Goal: Transaction & Acquisition: Purchase product/service

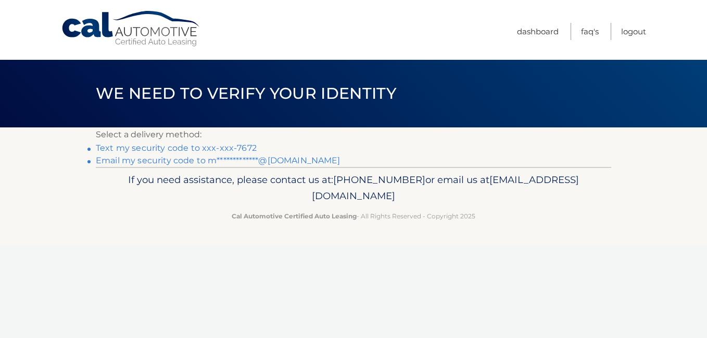
click at [139, 144] on link "Text my security code to xxx-xxx-7672" at bounding box center [176, 148] width 161 height 10
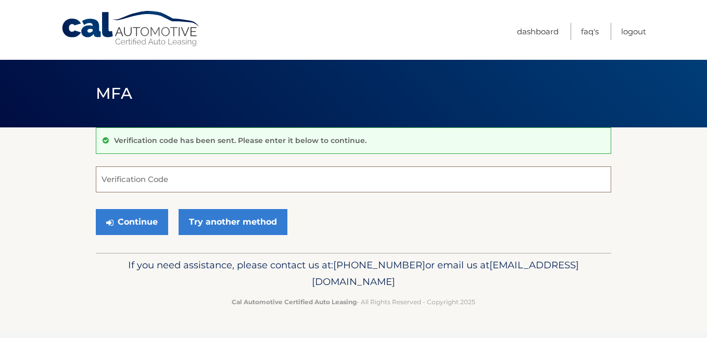
click at [140, 180] on input "Verification Code" at bounding box center [353, 180] width 515 height 26
type input "085791"
click at [96, 209] on button "Continue" at bounding box center [132, 222] width 72 height 26
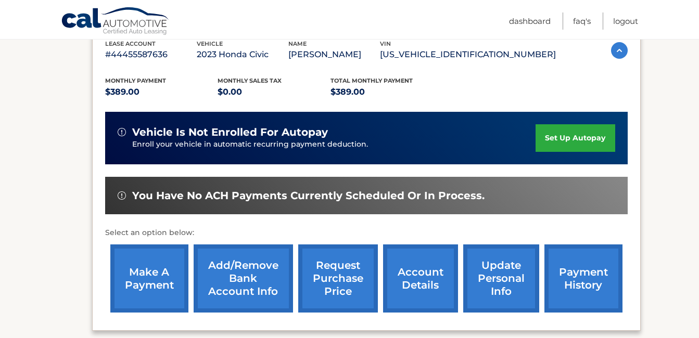
scroll to position [188, 0]
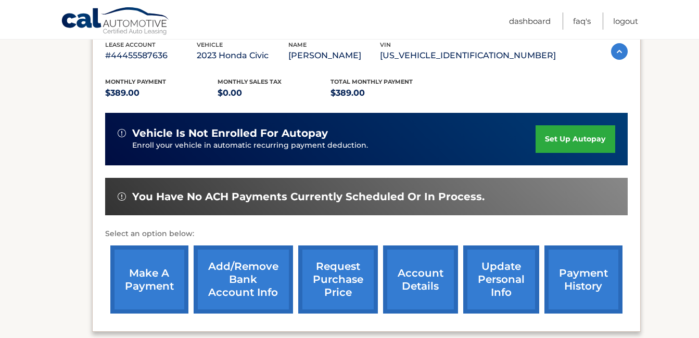
click at [147, 266] on link "make a payment" at bounding box center [149, 280] width 78 height 68
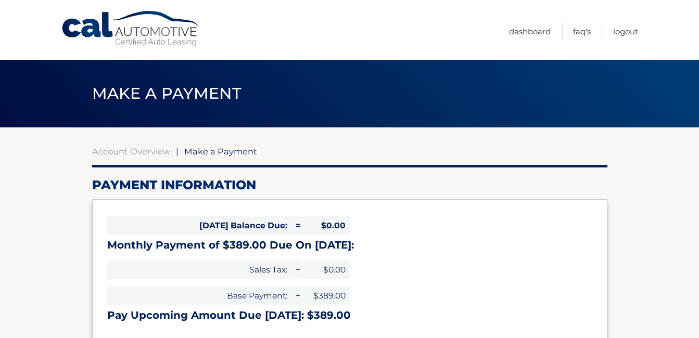
select select "MTc3Y2U0YzgtNTkzZi00MThmLWExNWItZjM4M2UwZWI4ODk0"
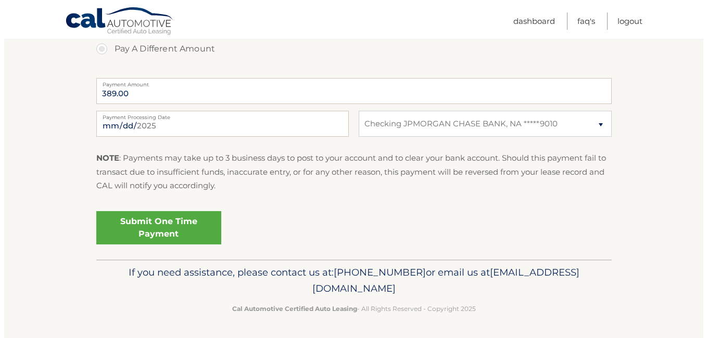
scroll to position [406, 0]
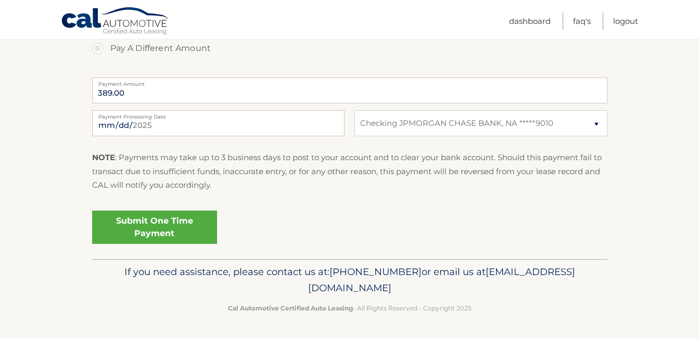
click at [145, 226] on link "Submit One Time Payment" at bounding box center [154, 227] width 125 height 33
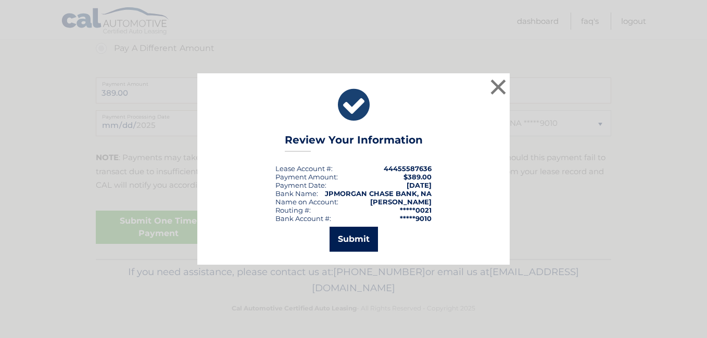
click at [356, 238] on button "Submit" at bounding box center [354, 239] width 48 height 25
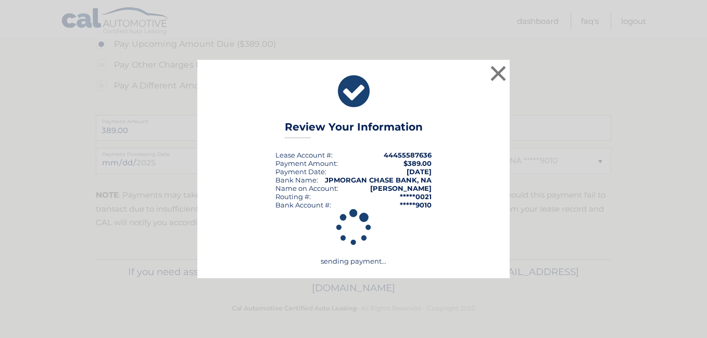
scroll to position [368, 0]
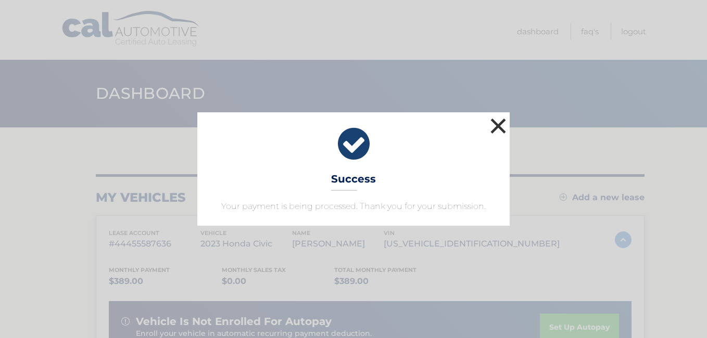
click at [503, 125] on button "×" at bounding box center [498, 126] width 21 height 21
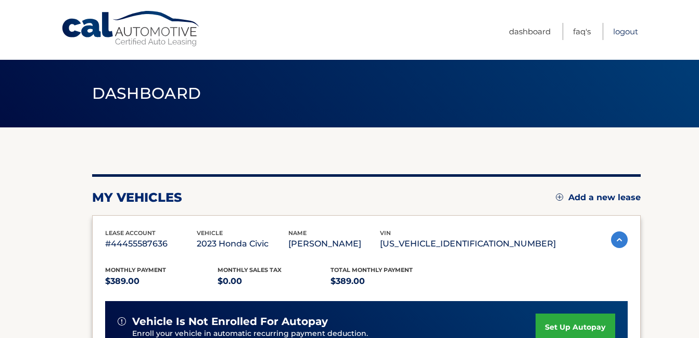
click at [622, 28] on link "Logout" at bounding box center [625, 31] width 25 height 17
